Goal: Transaction & Acquisition: Download file/media

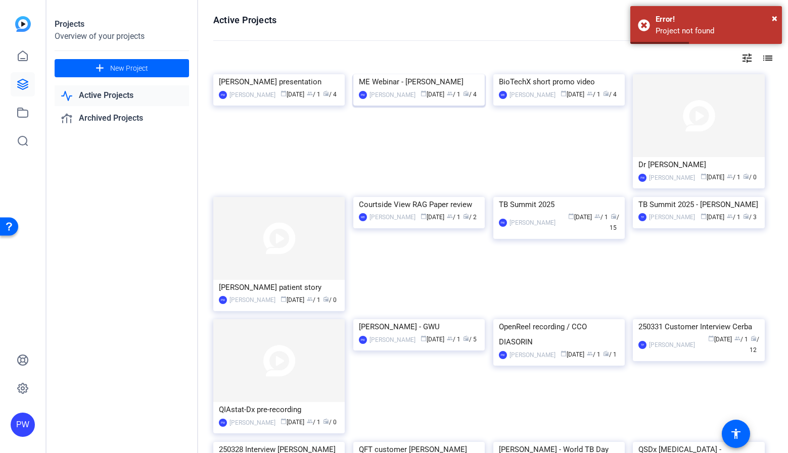
click at [401, 74] on img at bounding box center [418, 74] width 131 height 0
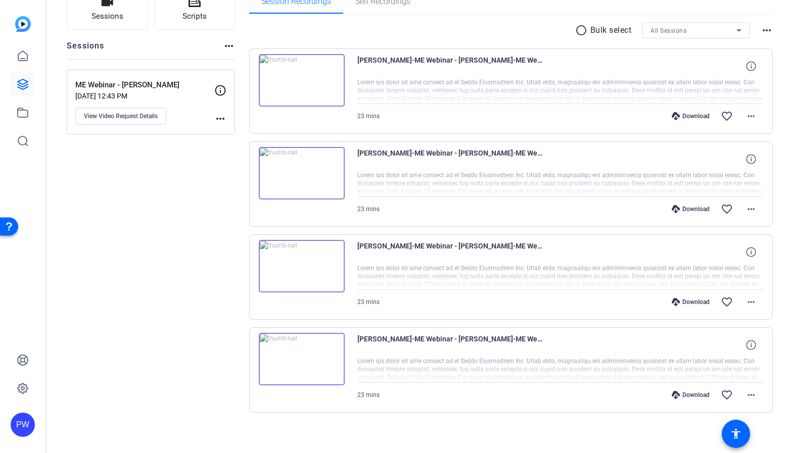
scroll to position [88, 0]
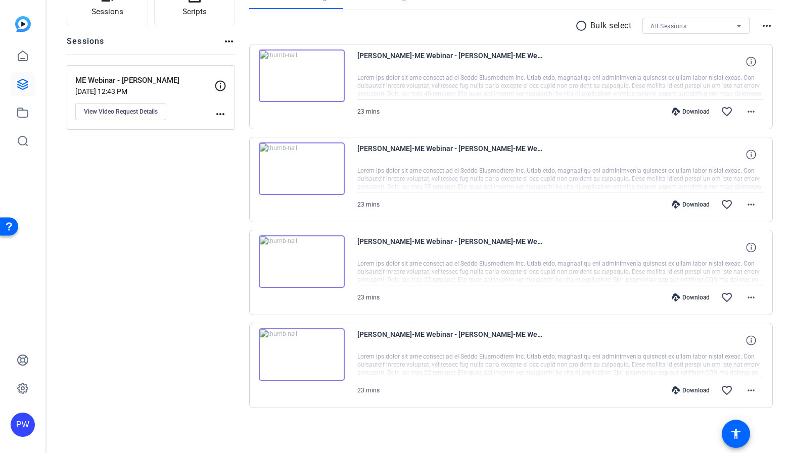
click at [296, 166] on img at bounding box center [302, 168] width 86 height 53
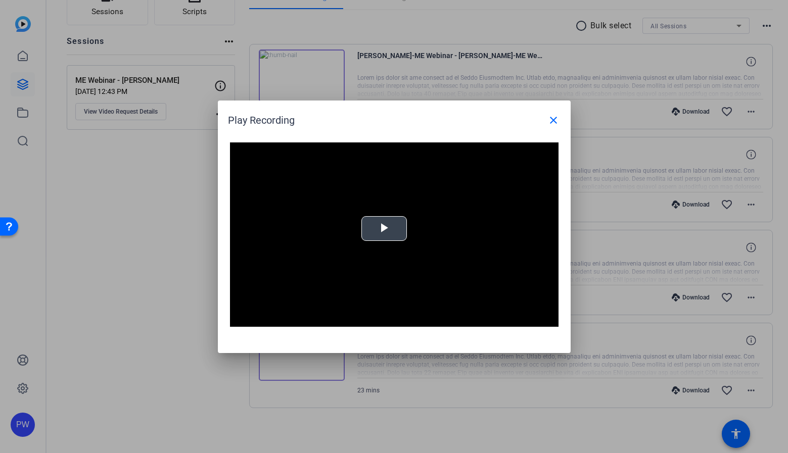
click at [384, 228] on span "Video Player" at bounding box center [384, 228] width 0 height 0
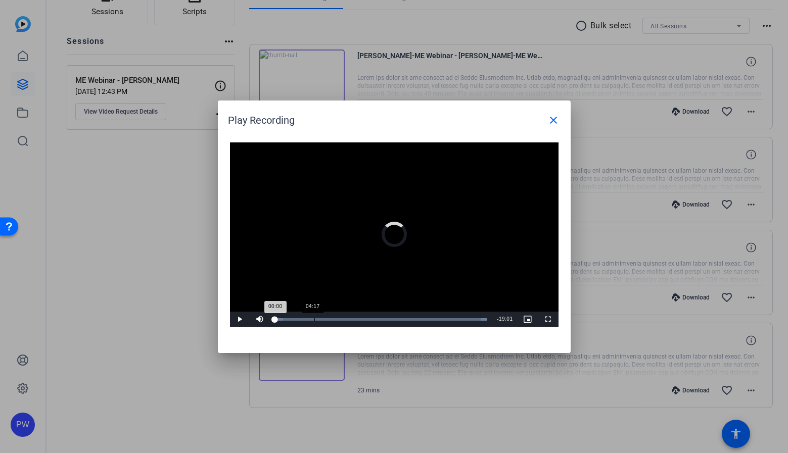
click at [314, 322] on div "Loaded : 100.00% 04:17 00:00" at bounding box center [381, 319] width 222 height 15
click at [554, 123] on mat-icon "close" at bounding box center [553, 120] width 12 height 12
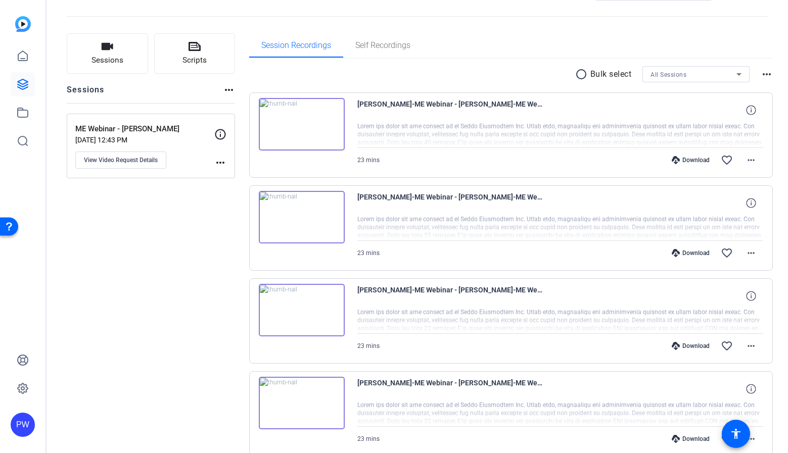
scroll to position [38, 0]
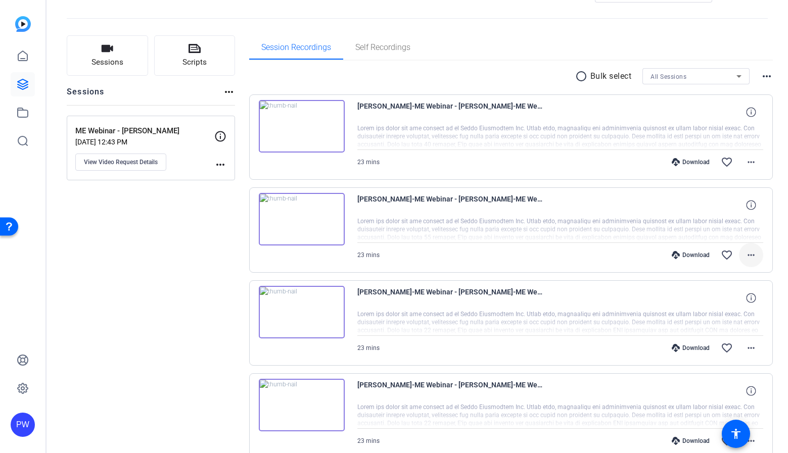
click at [745, 257] on mat-icon "more_horiz" at bounding box center [751, 255] width 12 height 12
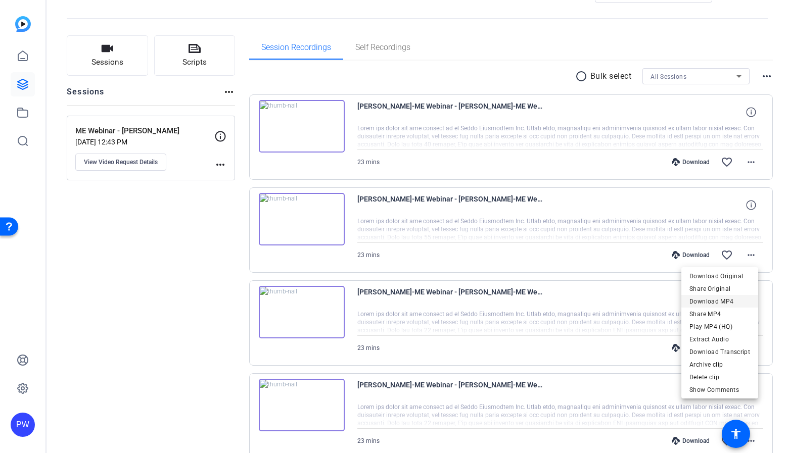
click at [741, 301] on span "Download MP4" at bounding box center [719, 302] width 61 height 12
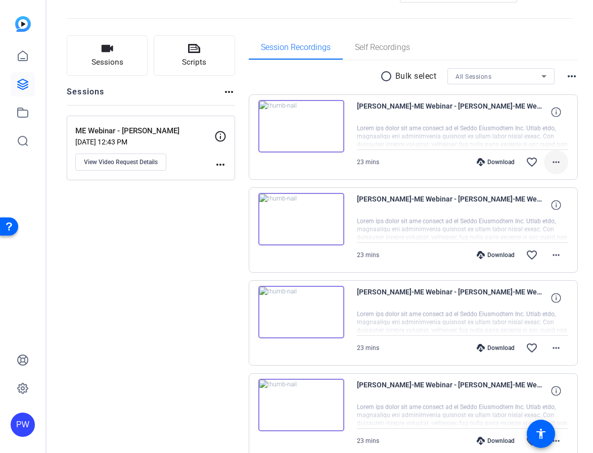
click at [552, 163] on mat-icon "more_horiz" at bounding box center [556, 162] width 12 height 12
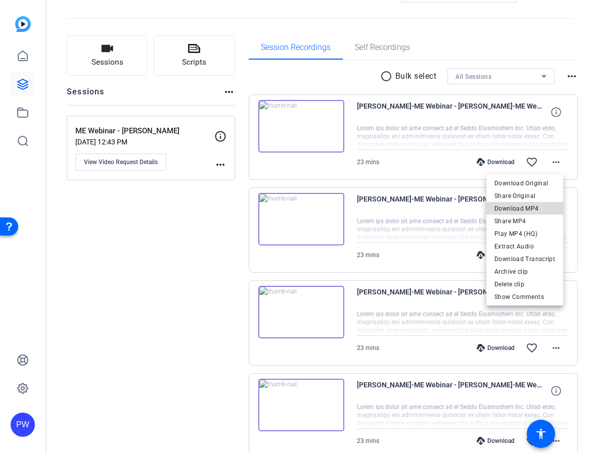
click at [539, 212] on span "Download MP4" at bounding box center [524, 209] width 61 height 12
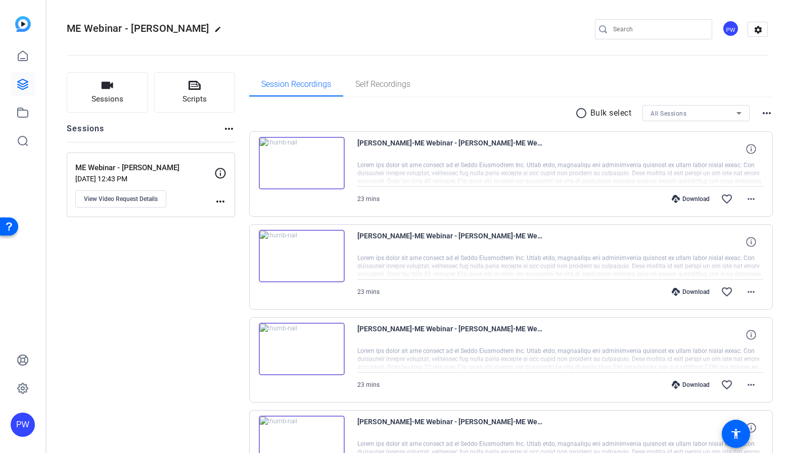
scroll to position [0, 0]
click at [712, 171] on div at bounding box center [560, 174] width 406 height 25
